Goal: Use online tool/utility: Utilize a website feature to perform a specific function

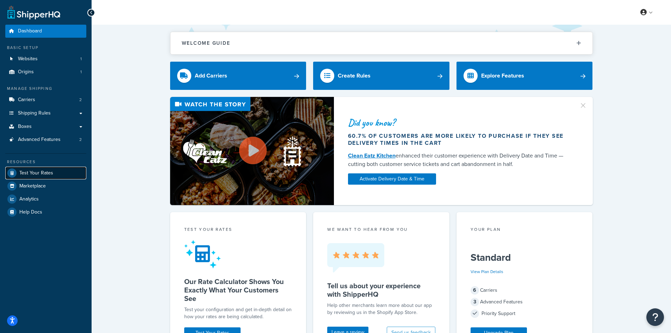
click at [49, 176] on span "Test Your Rates" at bounding box center [36, 173] width 34 height 6
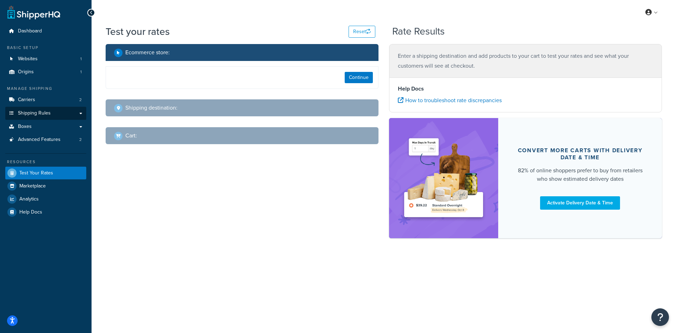
select select "[GEOGRAPHIC_DATA]"
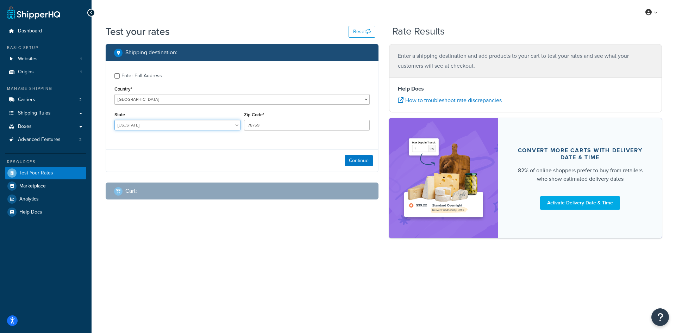
click at [163, 128] on select "[US_STATE] [US_STATE] [US_STATE] [US_STATE] [US_STATE] Armed Forces Americas Ar…" at bounding box center [177, 125] width 126 height 11
click at [267, 126] on input "78759" at bounding box center [307, 125] width 126 height 11
paste input "92026"
type input "92026"
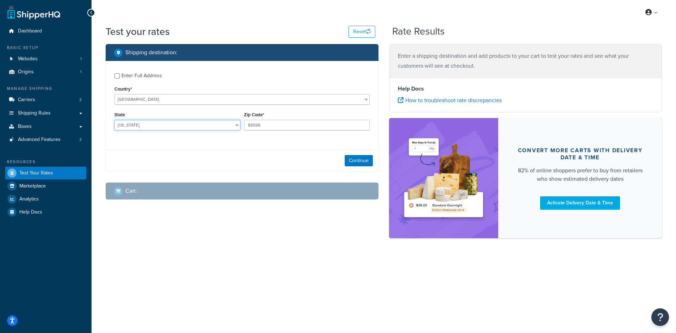
click at [120, 127] on select "[US_STATE] [US_STATE] [US_STATE] [US_STATE] [US_STATE] Armed Forces Americas Ar…" at bounding box center [177, 125] width 126 height 11
select select "CA"
click at [114, 120] on select "[US_STATE] [US_STATE] [US_STATE] [US_STATE] [US_STATE] Armed Forces Americas Ar…" at bounding box center [177, 125] width 126 height 11
click at [362, 162] on button "Continue" at bounding box center [359, 160] width 28 height 11
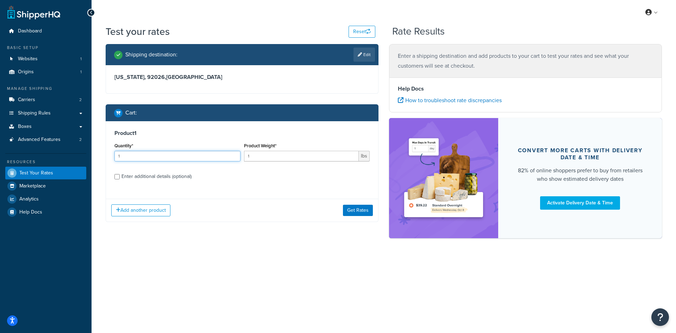
click at [157, 160] on input "1" at bounding box center [177, 156] width 126 height 11
type input "100"
click at [287, 161] on input "1" at bounding box center [301, 156] width 115 height 11
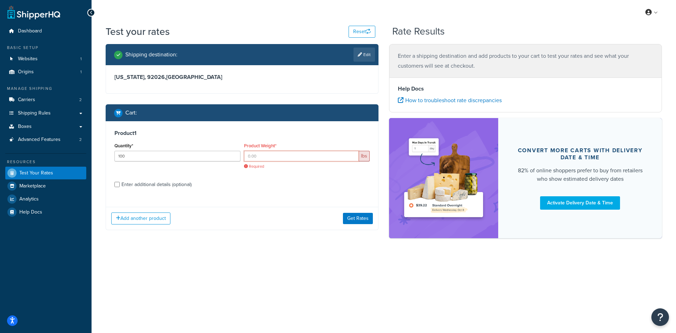
click at [250, 159] on input "Product Weight*" at bounding box center [301, 156] width 115 height 11
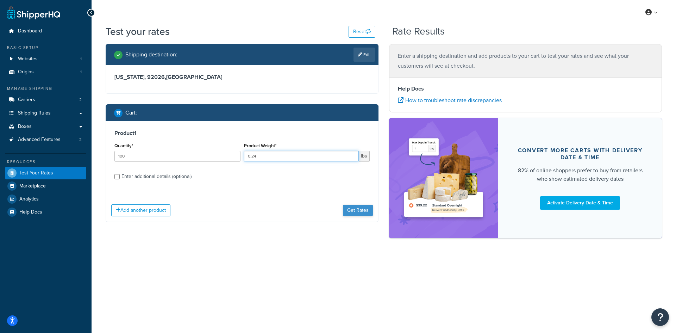
type input "0.24"
click at [353, 214] on button "Get Rates" at bounding box center [358, 210] width 30 height 11
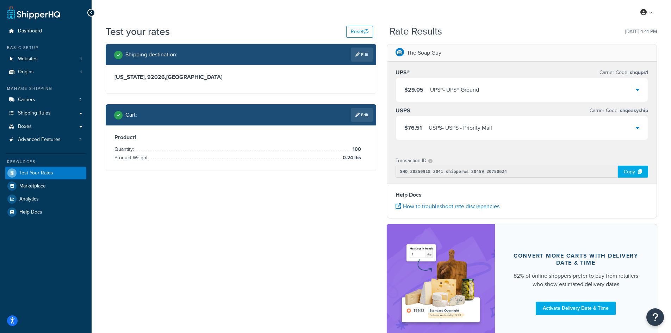
click at [631, 91] on div "$29.05 UPS® - UPS® Ground" at bounding box center [522, 90] width 252 height 24
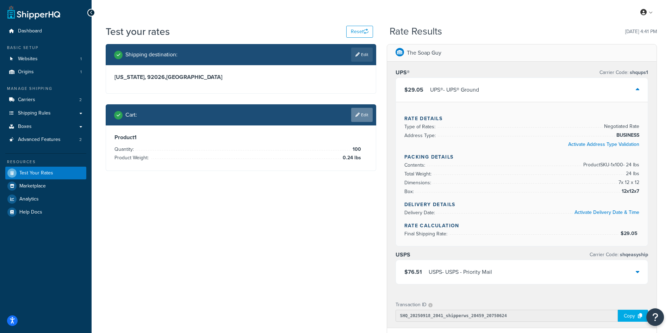
click at [361, 117] on link "Edit" at bounding box center [361, 115] width 21 height 14
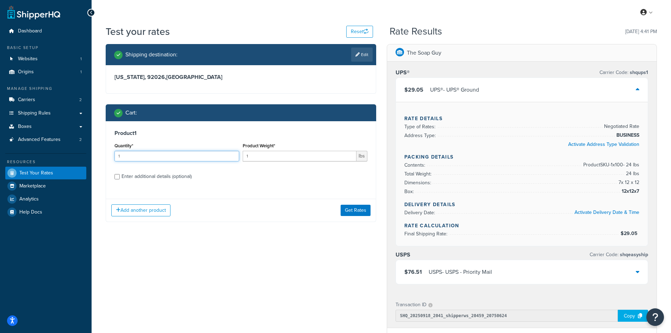
click at [189, 154] on input "1" at bounding box center [176, 156] width 125 height 11
type input "100"
click at [274, 164] on div "Product Weight* 1 lbs" at bounding box center [305, 154] width 128 height 26
click at [272, 160] on input "1" at bounding box center [300, 156] width 114 height 11
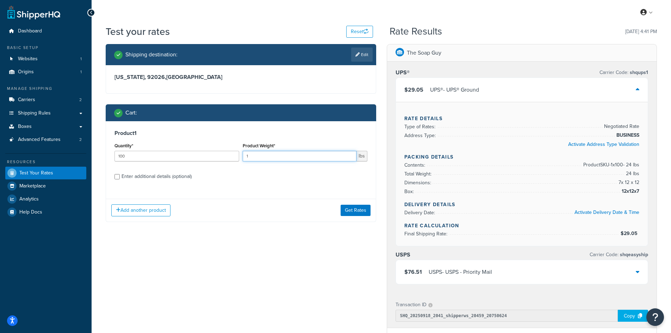
click at [272, 160] on input "1" at bounding box center [300, 156] width 114 height 11
type input "0.25"
click at [345, 208] on button "Get Rates" at bounding box center [355, 210] width 30 height 11
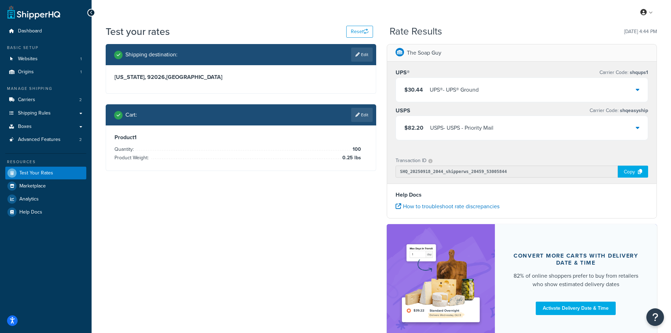
click at [477, 85] on div "UPS® - UPS® Ground" at bounding box center [454, 90] width 49 height 10
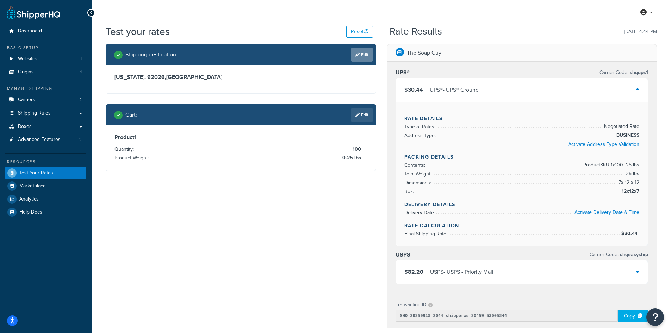
click at [361, 54] on link "Edit" at bounding box center [361, 55] width 21 height 14
select select "CA"
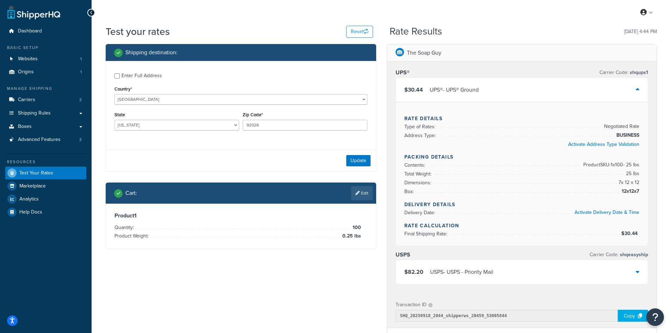
click at [133, 76] on div "Enter Full Address" at bounding box center [141, 76] width 40 height 10
click at [120, 76] on input "Enter Full Address" at bounding box center [116, 75] width 5 height 5
checkbox input "true"
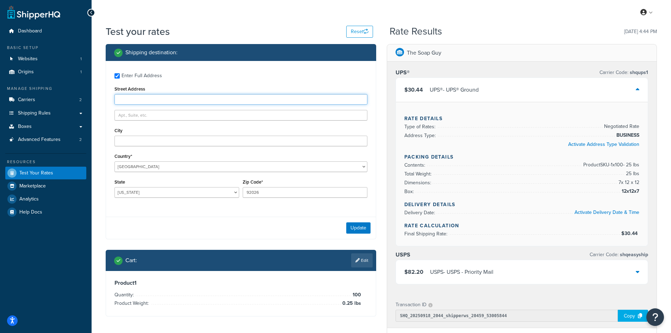
click at [137, 100] on input "Street Address" at bounding box center [240, 99] width 253 height 11
paste input "[STREET_ADDRESS][PERSON_NAME]"
type input "[STREET_ADDRESS][PERSON_NAME]"
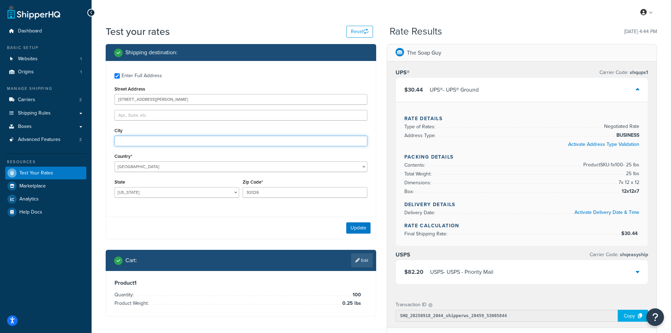
click at [158, 139] on input "City" at bounding box center [240, 141] width 253 height 11
paste input "Escondido"
type input "Escondido"
click at [361, 227] on button "Update" at bounding box center [358, 227] width 24 height 11
